Goal: Task Accomplishment & Management: Use online tool/utility

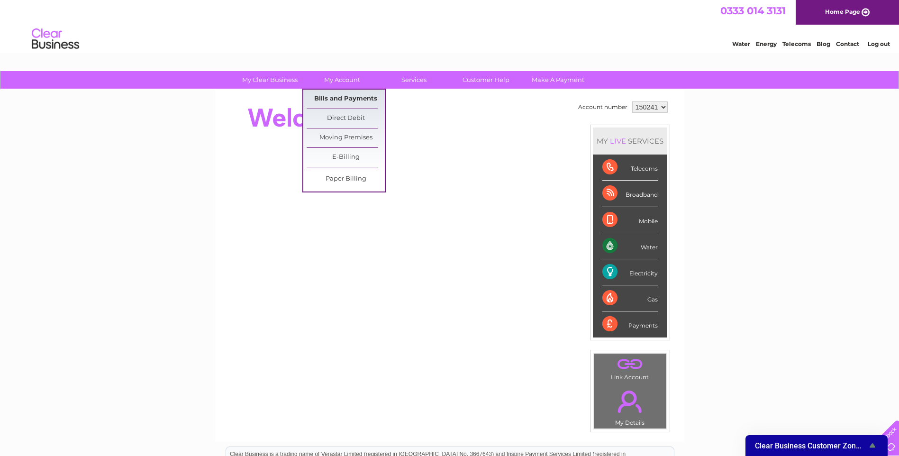
click at [347, 99] on link "Bills and Payments" at bounding box center [345, 99] width 78 height 19
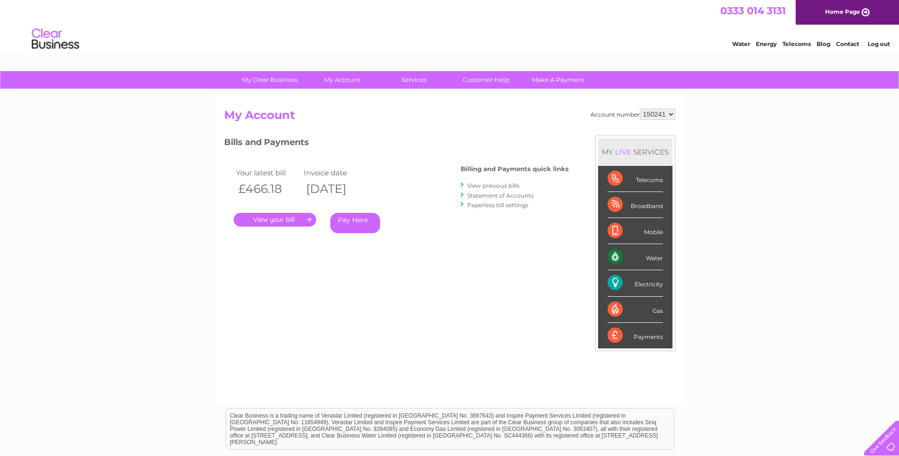
click at [503, 183] on link "View previous bills" at bounding box center [493, 185] width 52 height 7
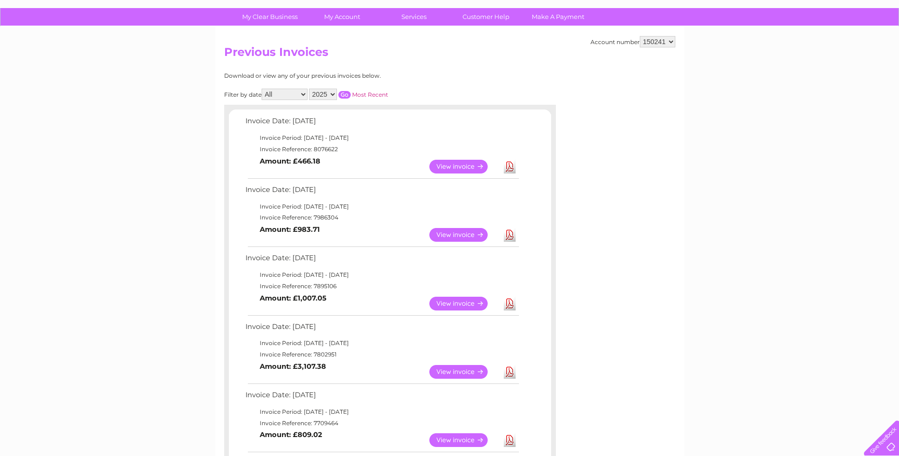
scroll to position [95, 0]
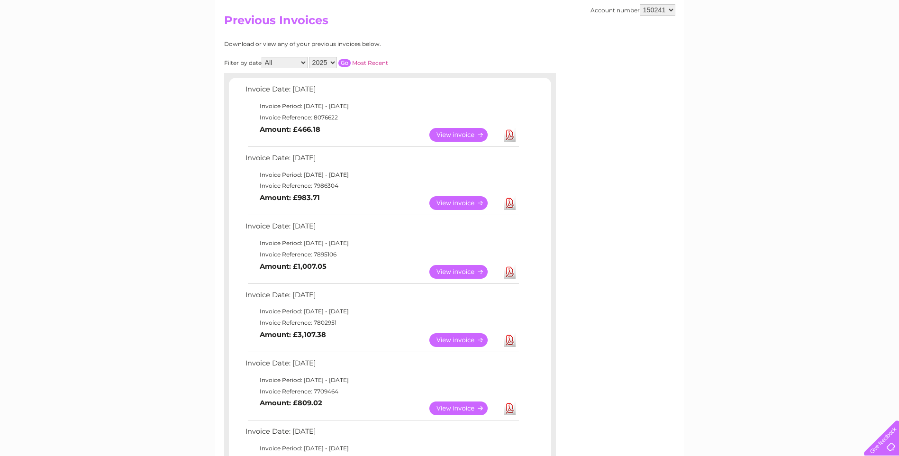
click at [456, 339] on link "View" at bounding box center [464, 340] width 70 height 14
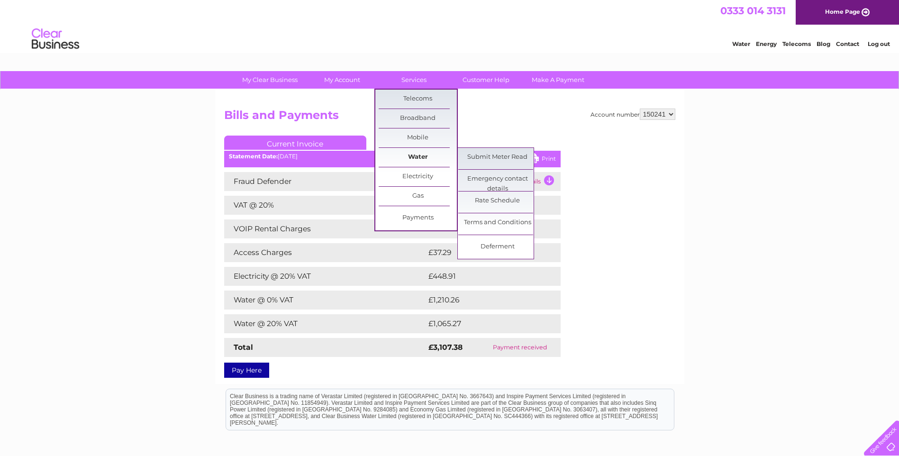
click at [426, 153] on link "Water" at bounding box center [417, 157] width 78 height 19
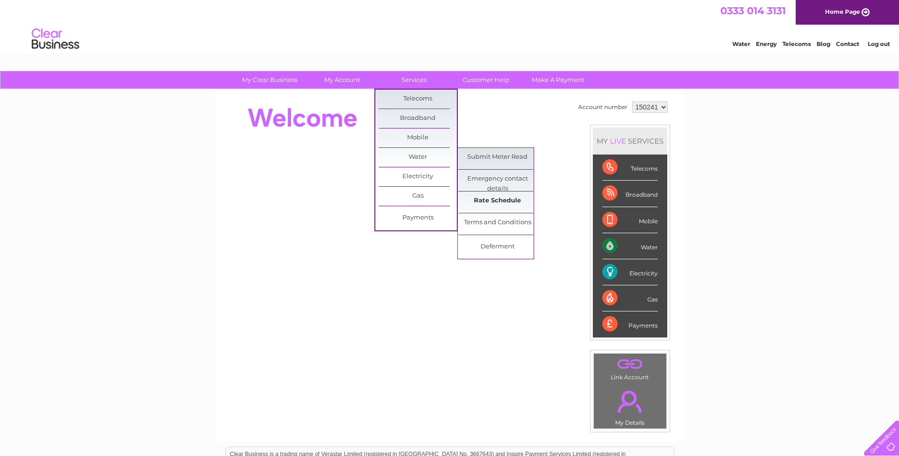
click at [480, 208] on link "Rate Schedule" at bounding box center [497, 200] width 78 height 19
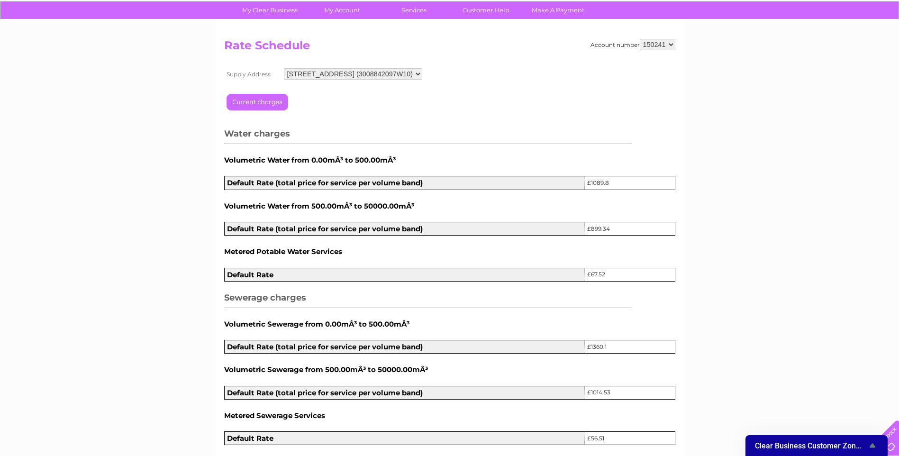
scroll to position [6, 0]
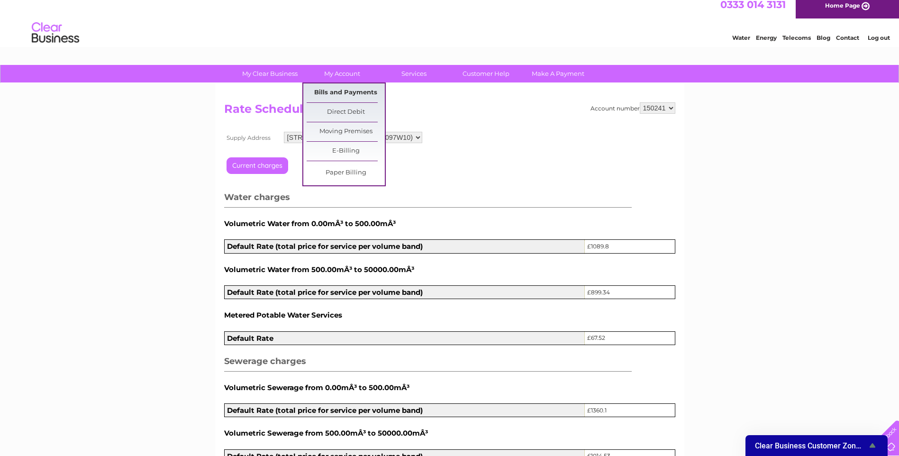
click at [337, 90] on link "Bills and Payments" at bounding box center [345, 92] width 78 height 19
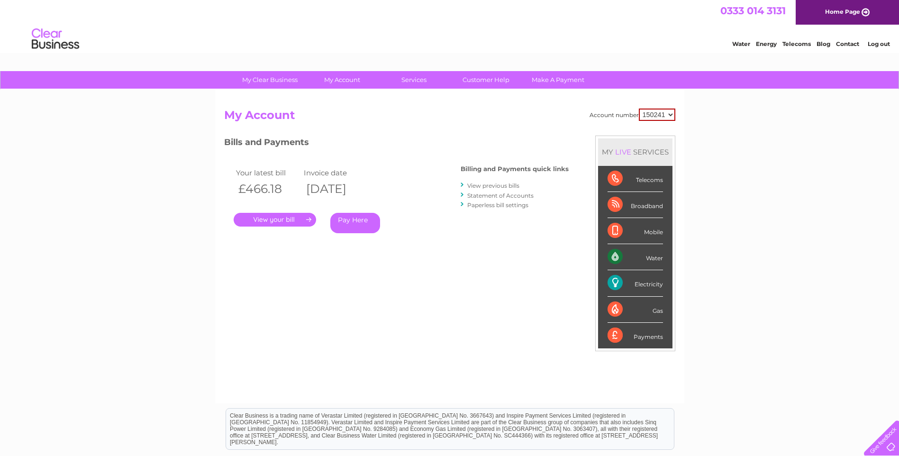
click at [272, 215] on link "." at bounding box center [275, 220] width 82 height 14
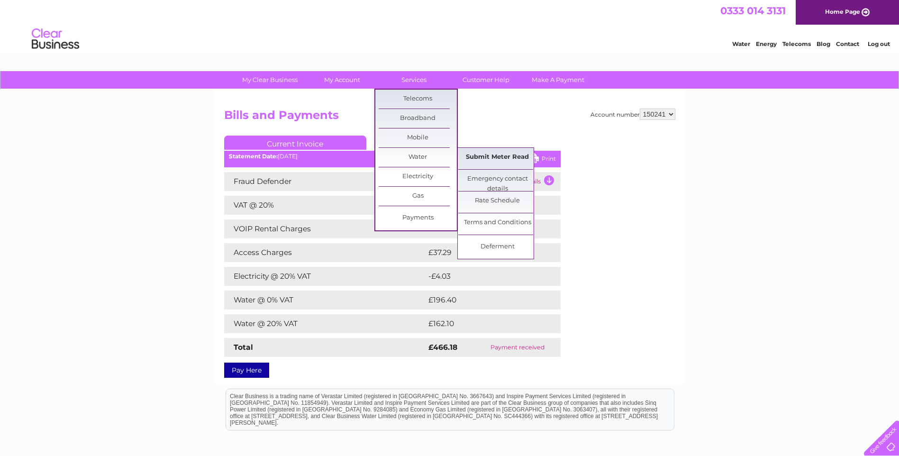
click at [464, 156] on link "Submit Meter Read" at bounding box center [497, 157] width 78 height 19
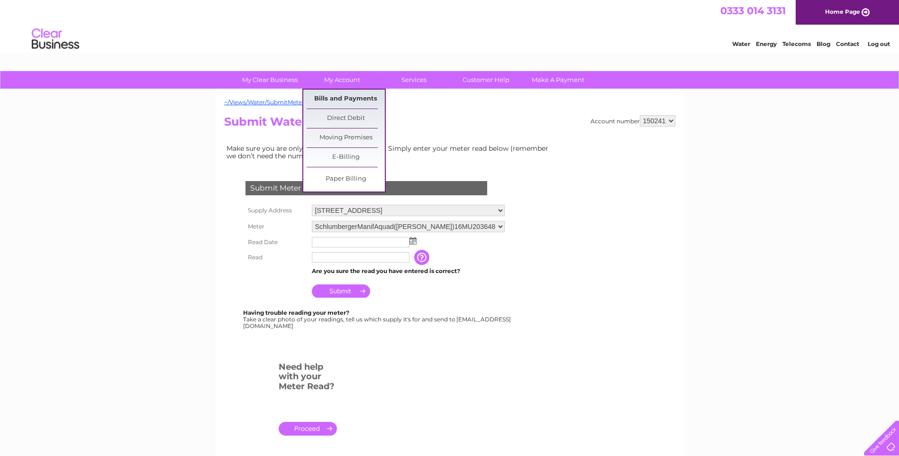
click at [346, 93] on link "Bills and Payments" at bounding box center [345, 99] width 78 height 19
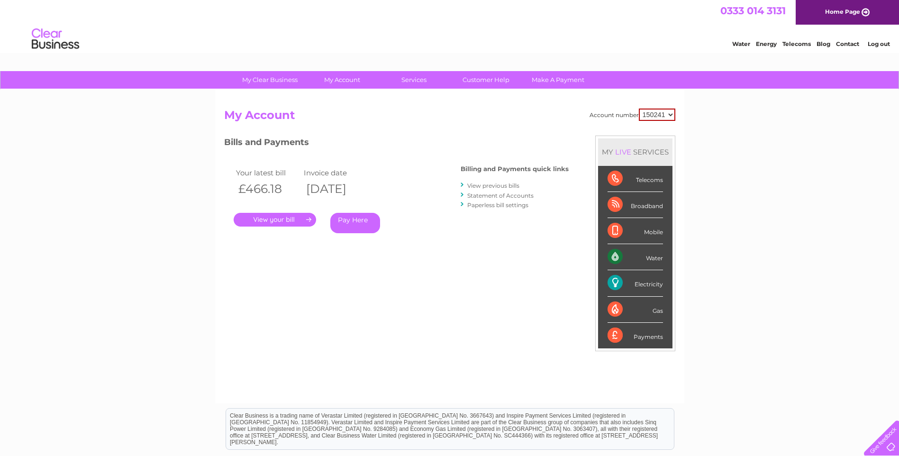
click at [505, 183] on link "View previous bills" at bounding box center [493, 185] width 52 height 7
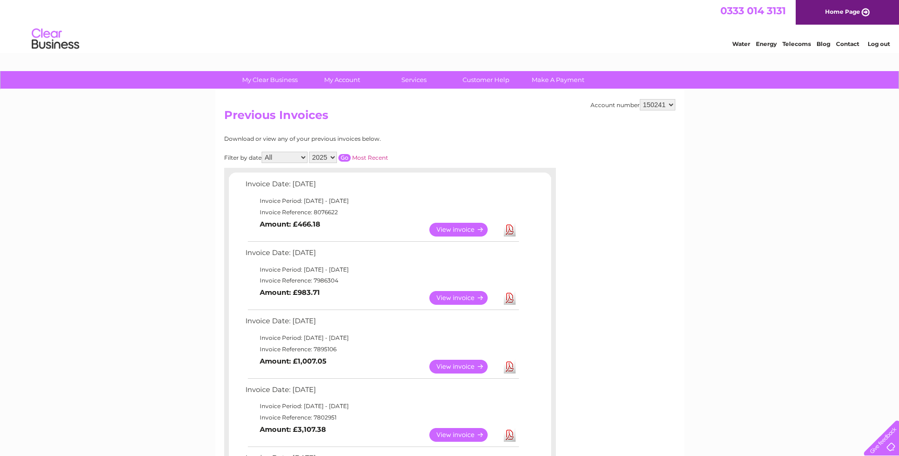
click at [475, 430] on link "View" at bounding box center [464, 435] width 70 height 14
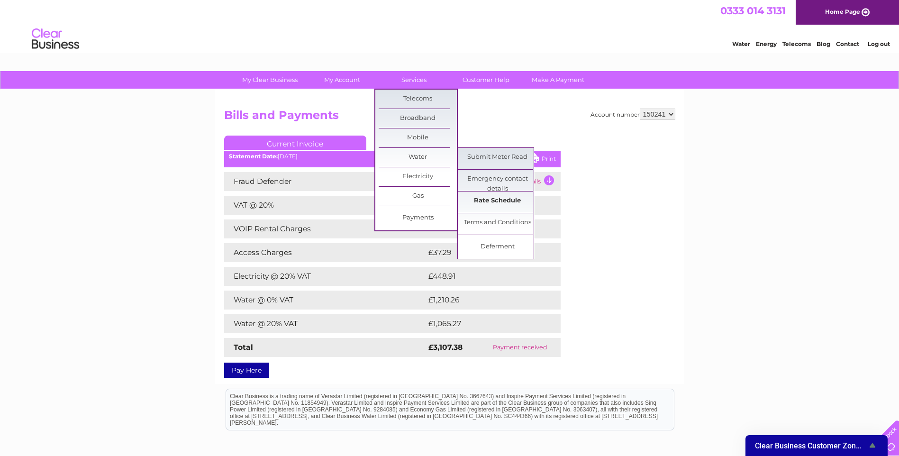
click at [471, 198] on link "Rate Schedule" at bounding box center [497, 200] width 78 height 19
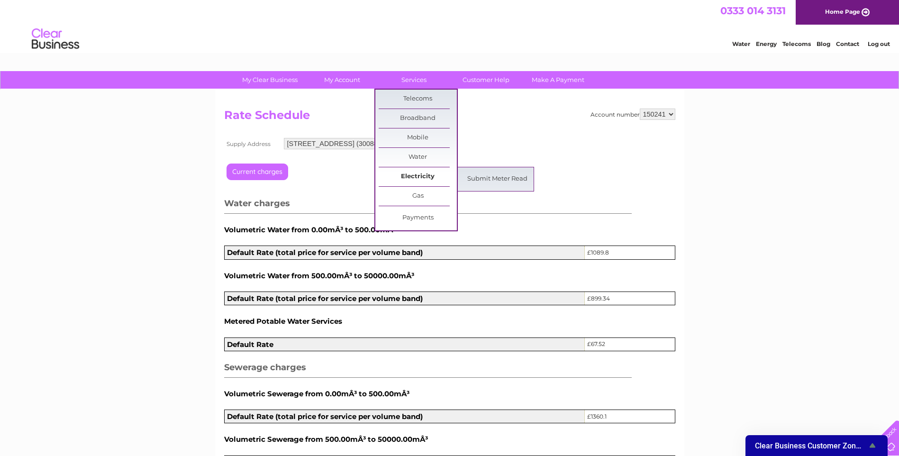
click at [425, 173] on link "Electricity" at bounding box center [417, 176] width 78 height 19
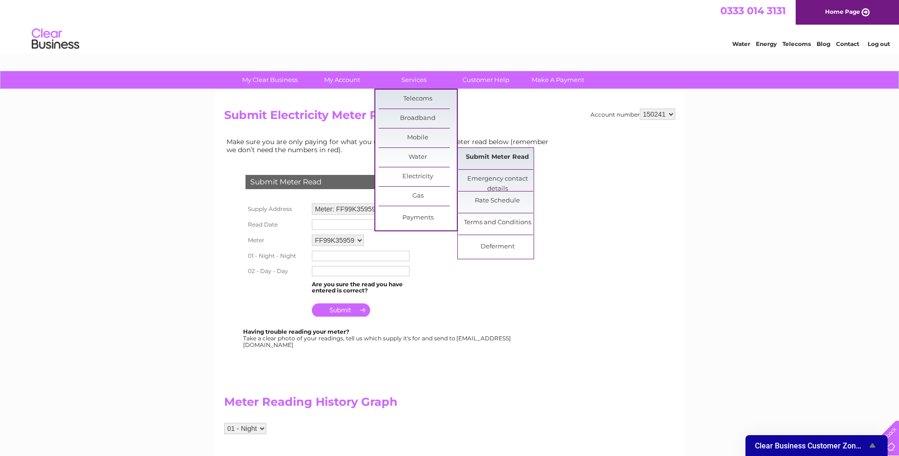
click at [476, 155] on link "Submit Meter Read" at bounding box center [497, 157] width 78 height 19
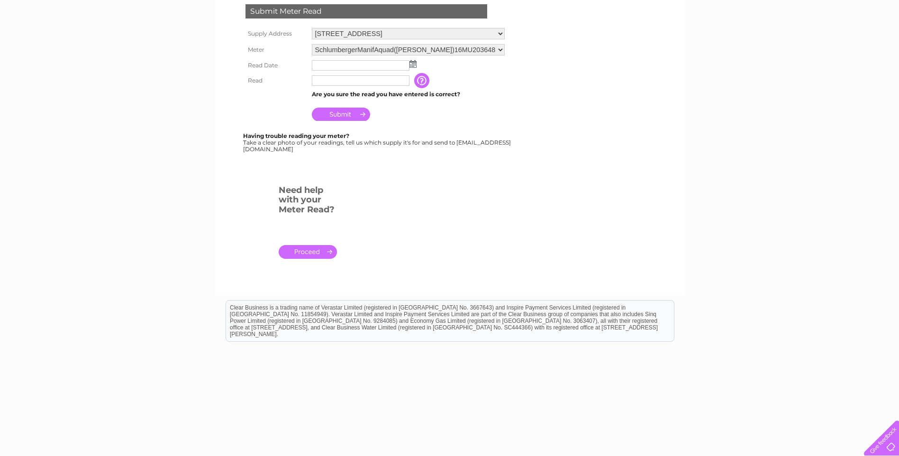
scroll to position [185, 0]
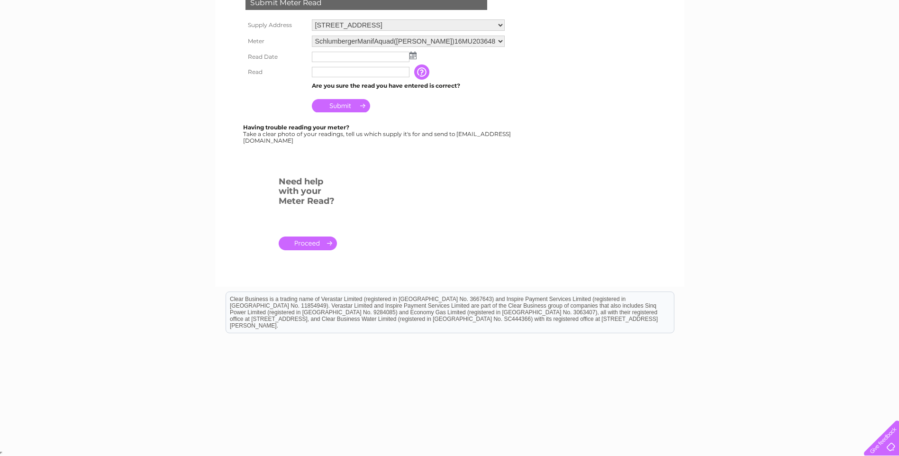
click at [321, 246] on link "." at bounding box center [308, 243] width 58 height 14
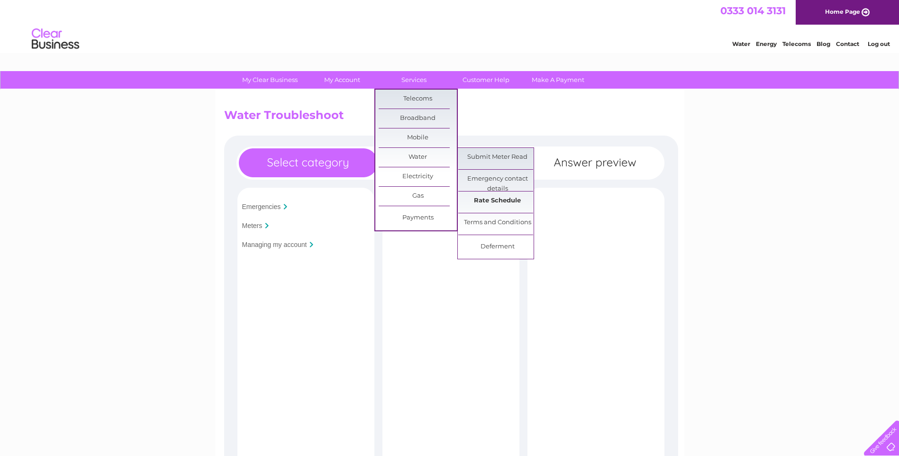
click at [497, 197] on link "Rate Schedule" at bounding box center [497, 200] width 78 height 19
